Goal: Transaction & Acquisition: Book appointment/travel/reservation

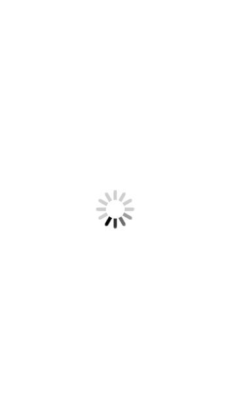
scroll to position [7, 0]
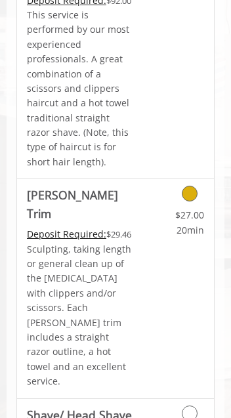
click at [193, 186] on icon "Grooming services" at bounding box center [190, 194] width 16 height 16
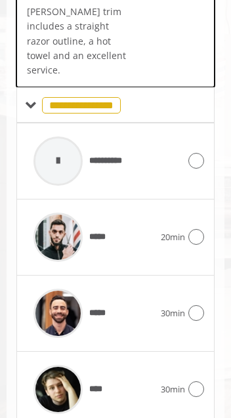
scroll to position [616, 0]
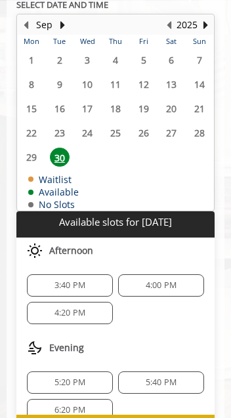
scroll to position [993, 0]
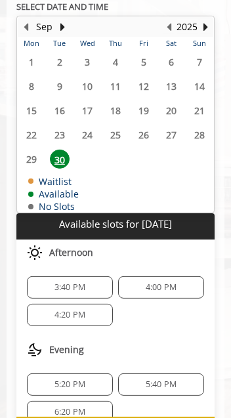
click at [69, 309] on span "4:20 PM" at bounding box center [69, 314] width 31 height 10
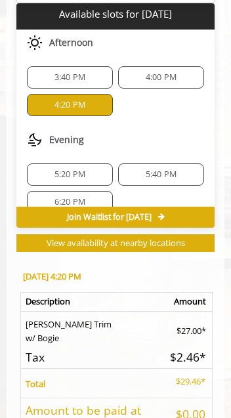
scroll to position [1288, 0]
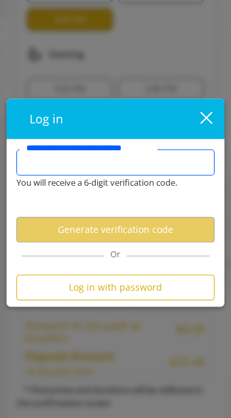
click at [34, 167] on input "**********" at bounding box center [115, 162] width 198 height 26
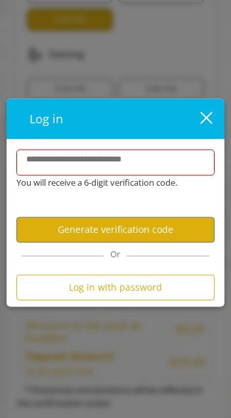
type input "**********"
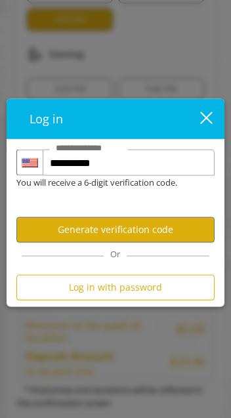
scroll to position [0, 0]
click at [77, 236] on button "Generate verification code" at bounding box center [115, 229] width 198 height 26
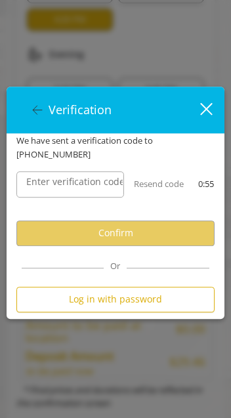
click at [43, 189] on label "Enter verification code" at bounding box center [71, 181] width 103 height 14
click at [43, 189] on input "Enter verification code" at bounding box center [70, 184] width 108 height 26
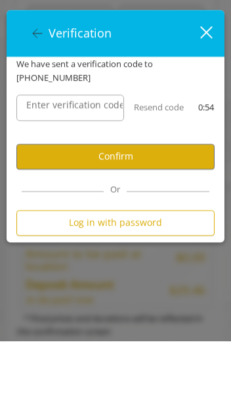
scroll to position [1288, 0]
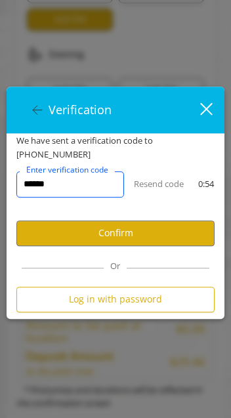
type input "******"
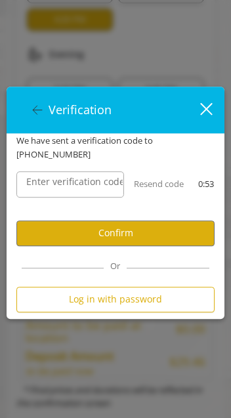
click at [85, 237] on button "Confirm" at bounding box center [115, 233] width 198 height 26
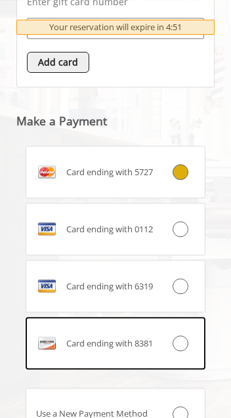
scroll to position [943, 0]
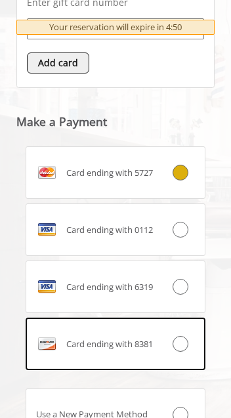
click at [185, 222] on icon at bounding box center [180, 230] width 16 height 16
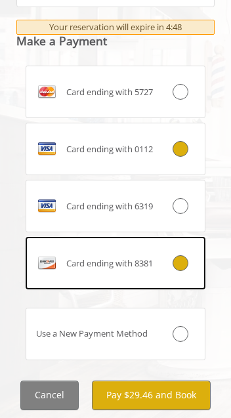
click at [187, 255] on icon at bounding box center [180, 263] width 16 height 16
click at [167, 382] on button "Pay $29.46 and Book" at bounding box center [151, 395] width 119 height 30
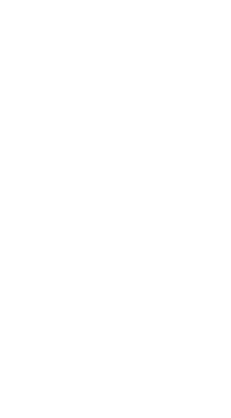
scroll to position [28, 0]
